Goal: Task Accomplishment & Management: Contribute content

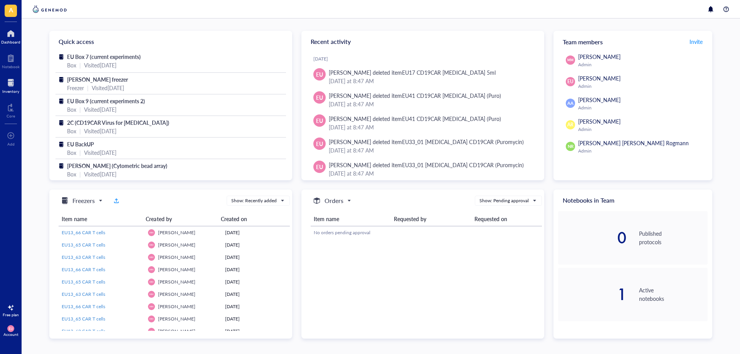
click at [12, 82] on div at bounding box center [10, 83] width 17 height 12
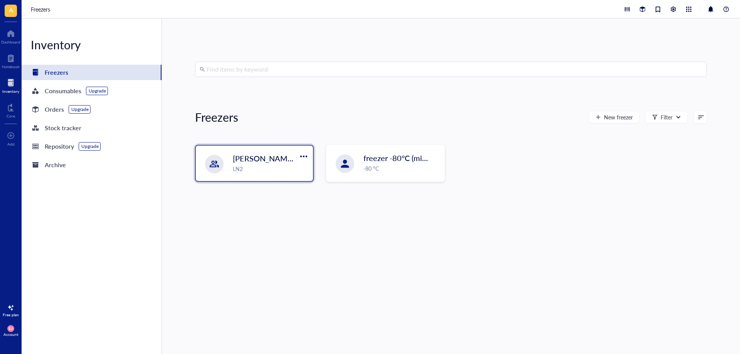
click at [229, 172] on div "[PERSON_NAME] freezer LN2" at bounding box center [254, 163] width 117 height 35
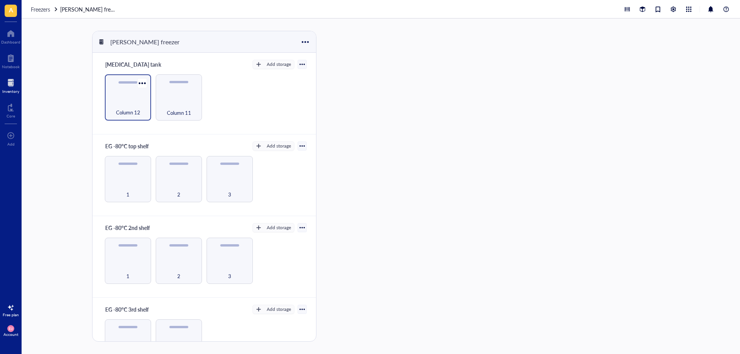
click at [121, 106] on div "Column 12" at bounding box center [128, 108] width 39 height 17
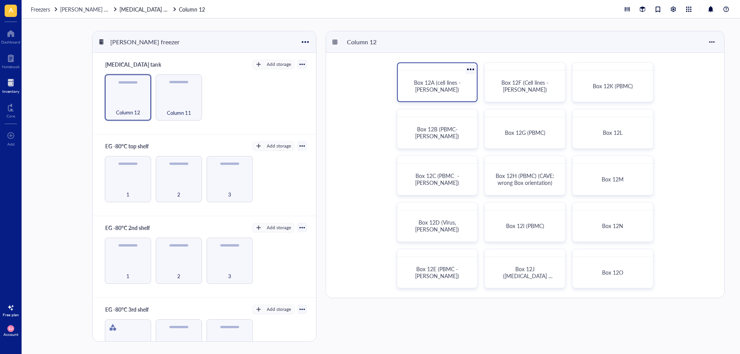
click at [439, 97] on div "Box 12A (cell lines - [PERSON_NAME])" at bounding box center [437, 86] width 73 height 24
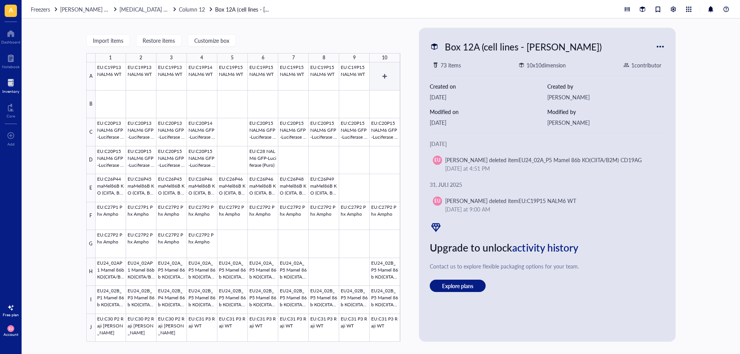
click at [374, 84] on div at bounding box center [248, 202] width 305 height 280
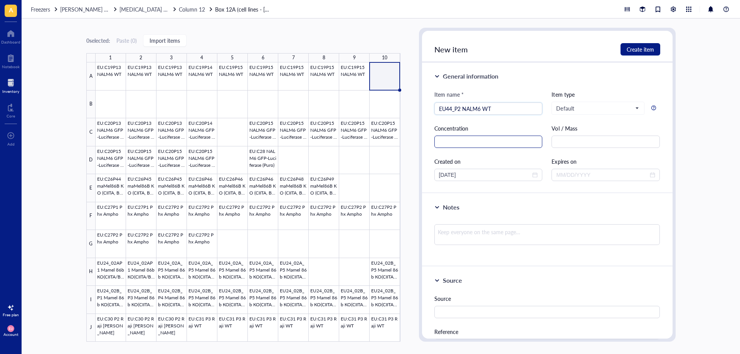
type input "EU44_P2 NALM6 WT"
click at [451, 140] on input "text" at bounding box center [489, 142] width 108 height 12
type input "5x10^6"
click at [470, 200] on div "Notes" at bounding box center [547, 230] width 251 height 73
click at [608, 106] on span "Default" at bounding box center [597, 108] width 82 height 7
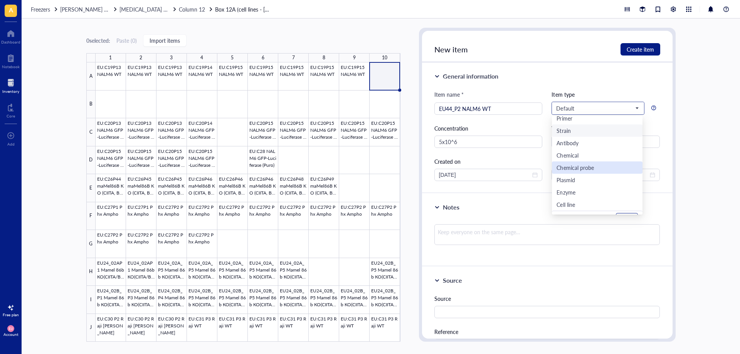
scroll to position [25, 0]
click at [581, 199] on div "Cell line" at bounding box center [597, 196] width 81 height 8
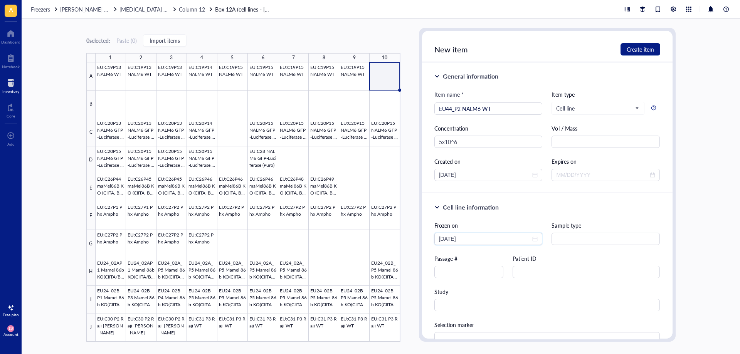
drag, startPoint x: 503, startPoint y: 236, endPoint x: 404, endPoint y: 242, distance: 98.9
click at [404, 242] on div "0 selected: Paste ( 0 ) Import items 1 2 3 4 5 6 7 8 9 10 A B C D E F G H I J E…" at bounding box center [381, 187] width 719 height 336
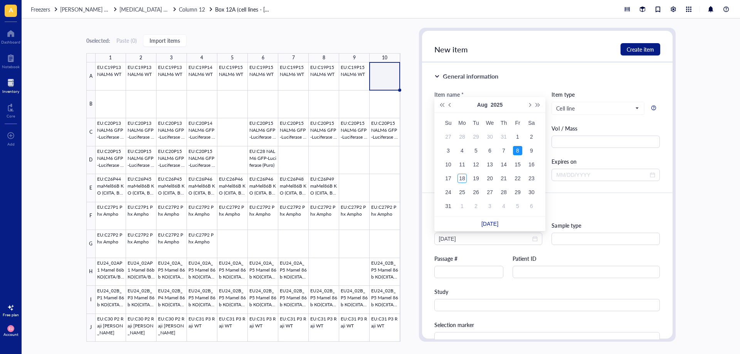
type input "2025-08-08"
click at [587, 201] on div "Cell line information Frozen on 2025-08-08 Sample type Passage # Patient ID Stu…" at bounding box center [547, 275] width 251 height 163
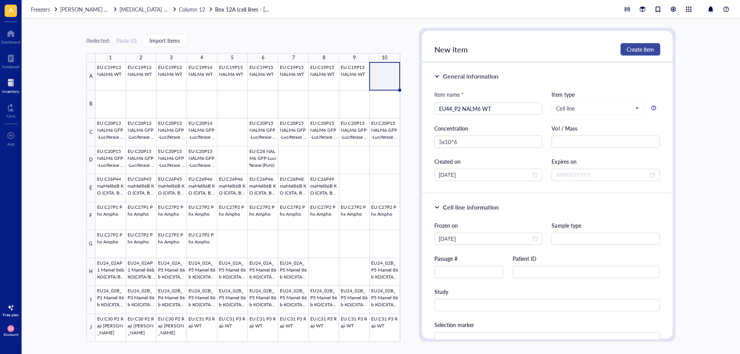
click at [644, 53] on button "Create item" at bounding box center [641, 49] width 40 height 12
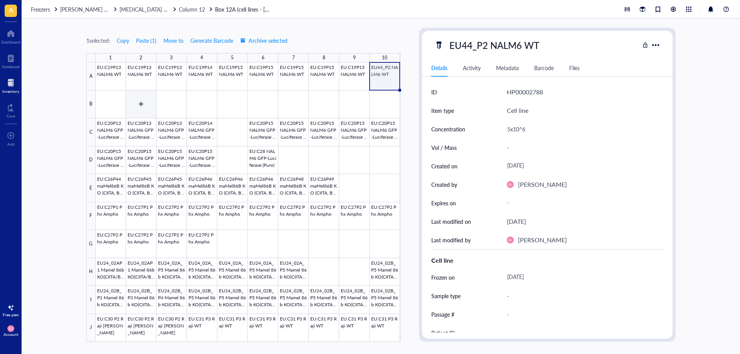
click at [122, 111] on div at bounding box center [248, 202] width 305 height 280
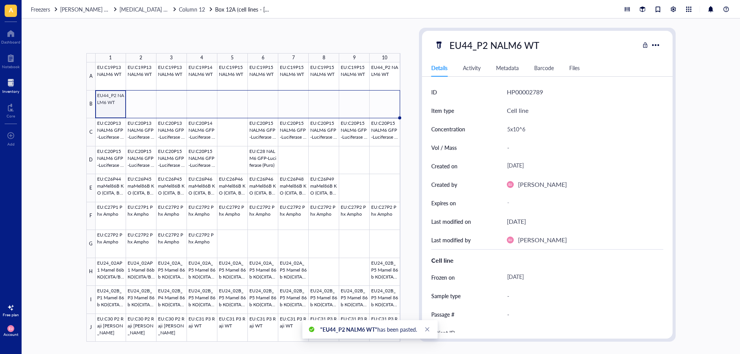
drag, startPoint x: 127, startPoint y: 118, endPoint x: 384, endPoint y: 111, distance: 257.3
click at [0, 0] on div "EU:C19P13 NALM6 WT EU:C19P13 NALM6 WT EU:C19P13 NALM6 WT EU:C19P14 NALM6 WT EU:…" at bounding box center [0, 0] width 0 height 0
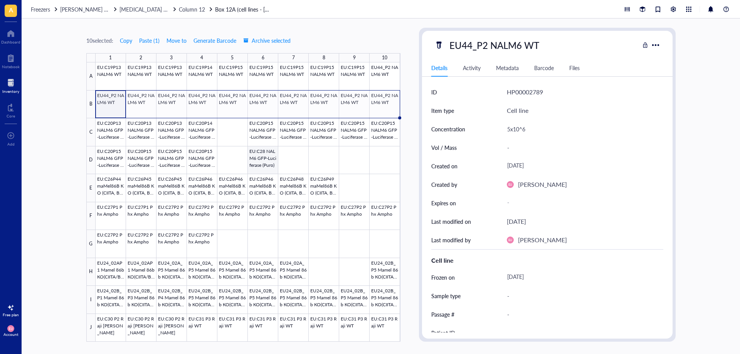
drag, startPoint x: 256, startPoint y: 155, endPoint x: 266, endPoint y: 148, distance: 12.5
click at [256, 155] on div at bounding box center [248, 202] width 305 height 280
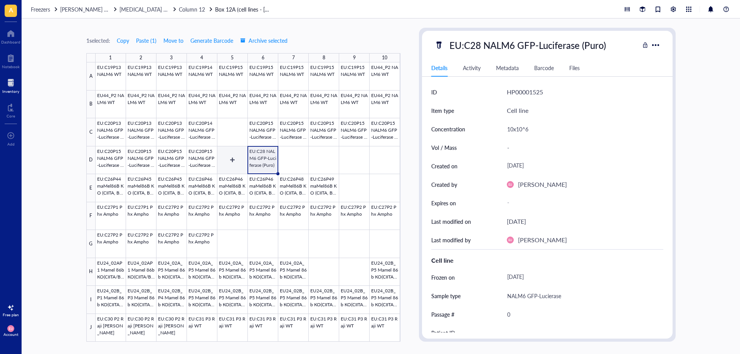
click at [231, 160] on div at bounding box center [248, 202] width 305 height 280
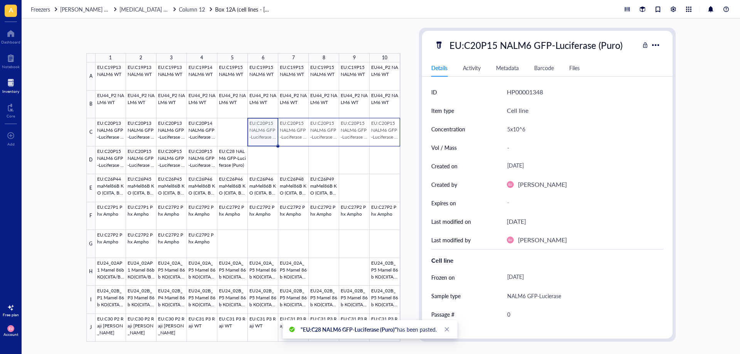
drag, startPoint x: 346, startPoint y: 141, endPoint x: 383, endPoint y: 134, distance: 37.2
click at [383, 134] on div at bounding box center [248, 202] width 305 height 280
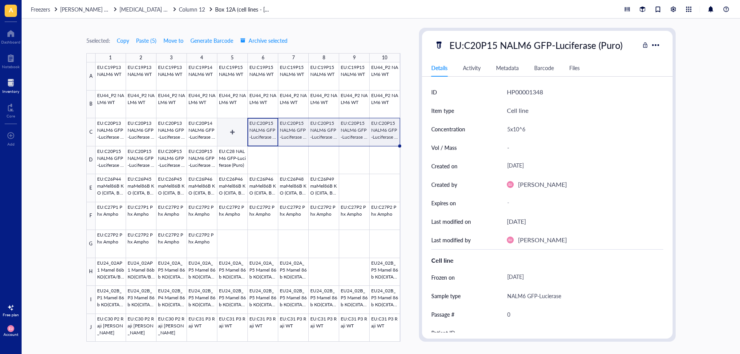
click at [232, 129] on div at bounding box center [248, 202] width 305 height 280
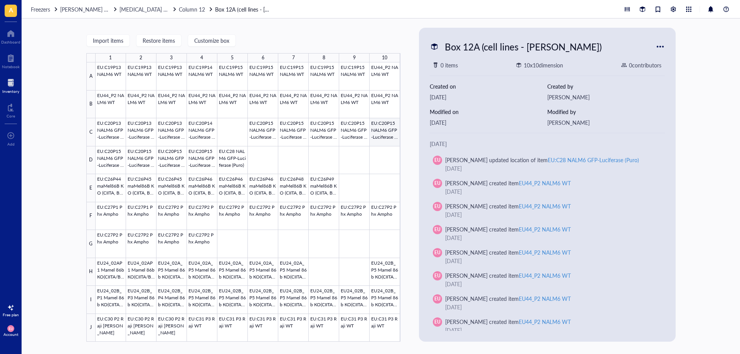
click at [379, 133] on div at bounding box center [248, 202] width 305 height 280
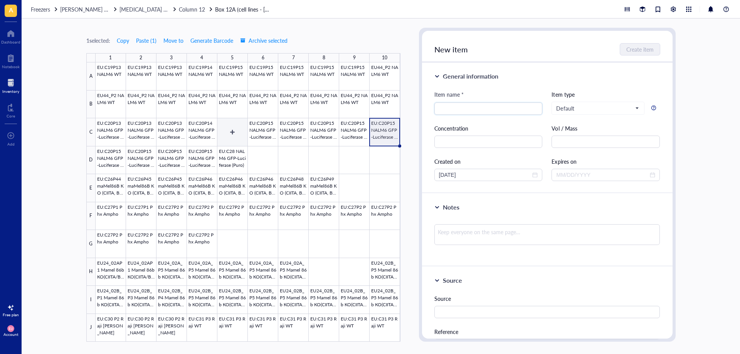
click at [238, 125] on div at bounding box center [248, 202] width 305 height 280
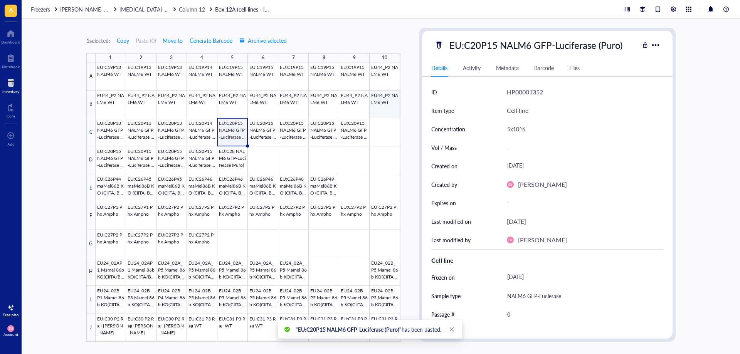
click at [391, 103] on div at bounding box center [248, 202] width 305 height 280
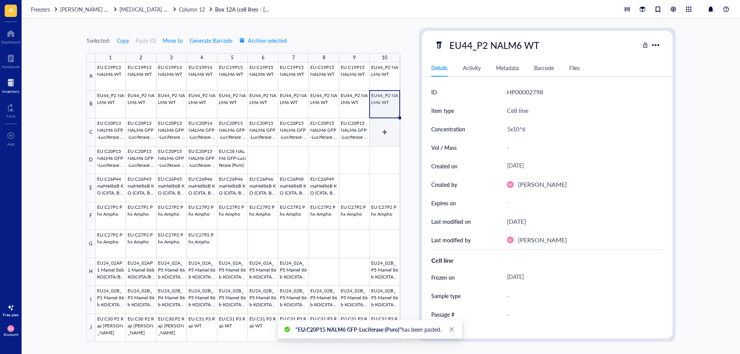
click at [391, 137] on div at bounding box center [248, 202] width 305 height 280
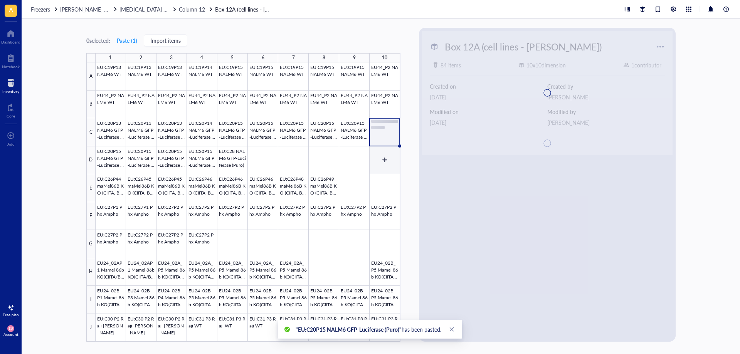
click at [389, 160] on div at bounding box center [248, 202] width 305 height 280
